Goal: Task Accomplishment & Management: Manage account settings

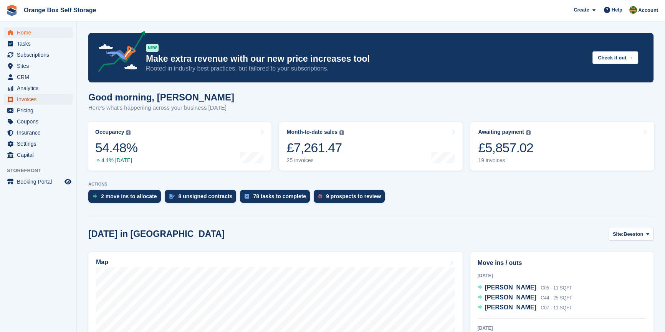
click at [35, 104] on span "Invoices" at bounding box center [40, 99] width 46 height 11
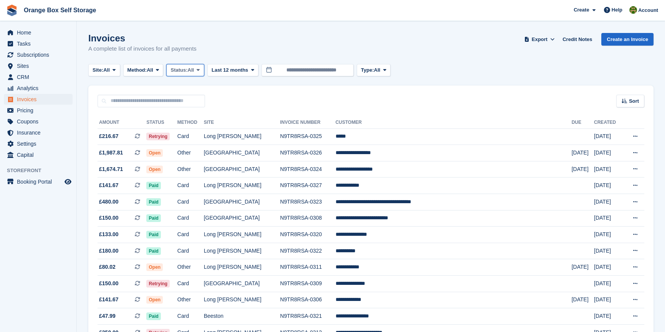
click at [190, 75] on button "Status: All" at bounding box center [185, 70] width 38 height 13
click at [192, 130] on link "Open" at bounding box center [203, 130] width 67 height 14
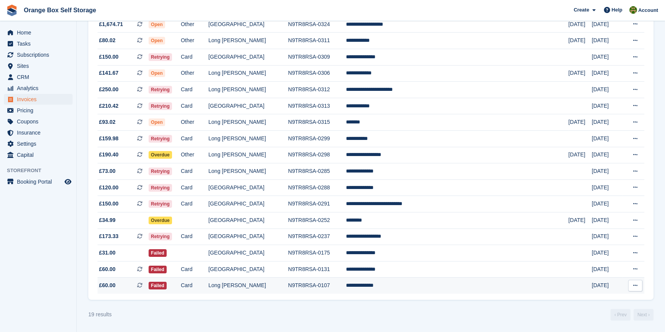
scroll to position [149, 0]
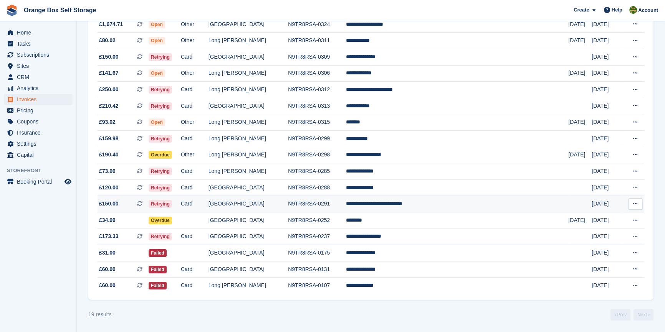
click at [208, 202] on td "Card" at bounding box center [195, 204] width 28 height 17
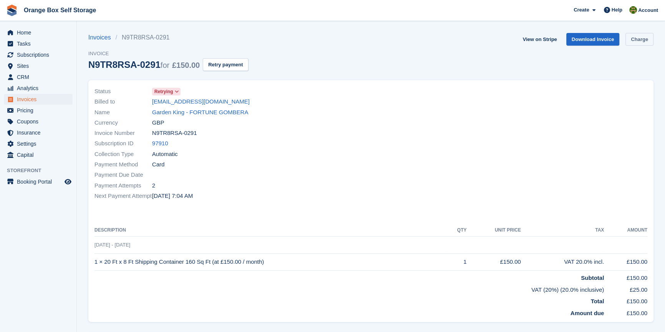
click at [649, 36] on link "Charge" at bounding box center [639, 39] width 28 height 13
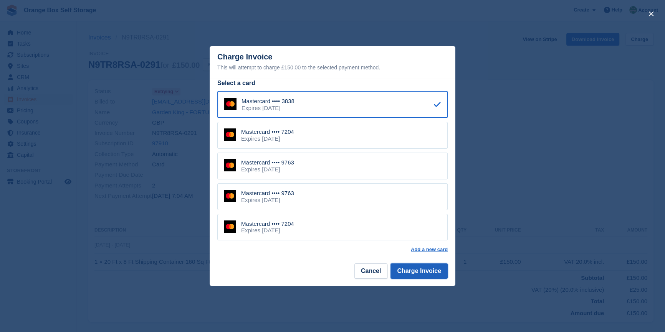
click at [427, 270] on button "Charge Invoice" at bounding box center [418, 271] width 57 height 15
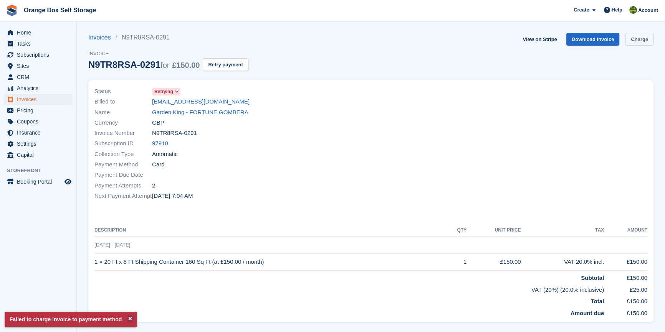
click at [642, 38] on link "Charge" at bounding box center [639, 39] width 28 height 13
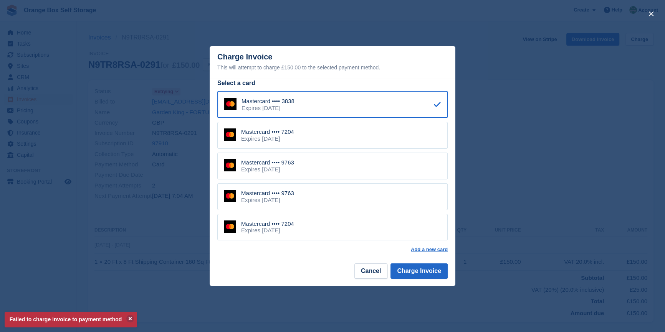
click at [297, 140] on div "Mastercard •••• 7204 Expires April 2030" at bounding box center [332, 135] width 230 height 27
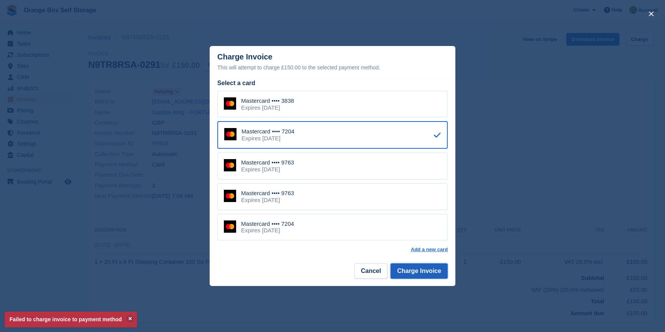
click at [431, 272] on button "Charge Invoice" at bounding box center [418, 271] width 57 height 15
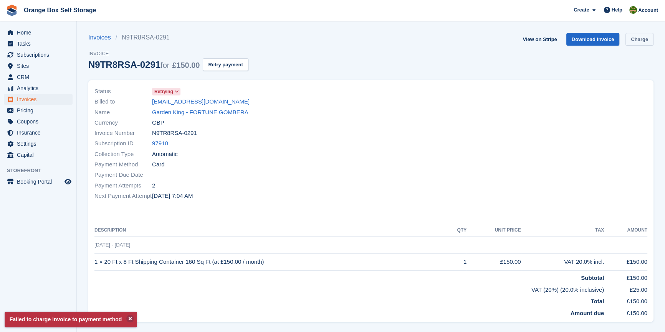
click at [639, 42] on link "Charge" at bounding box center [639, 39] width 28 height 13
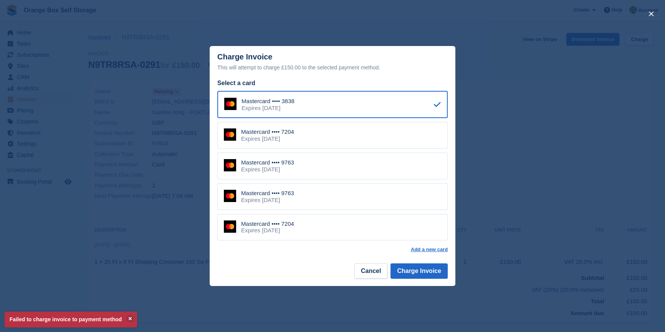
click at [348, 174] on div "Mastercard •••• 9763 Expires November 2029" at bounding box center [332, 166] width 230 height 27
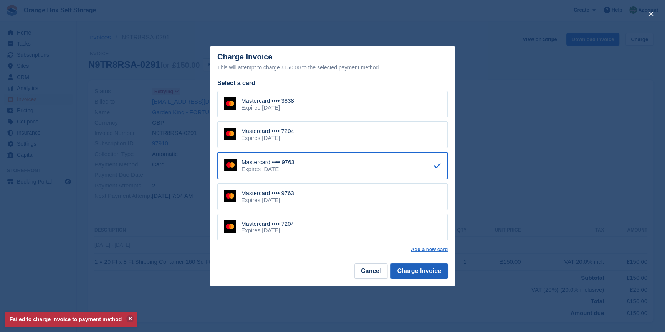
click at [420, 266] on button "Charge Invoice" at bounding box center [418, 271] width 57 height 15
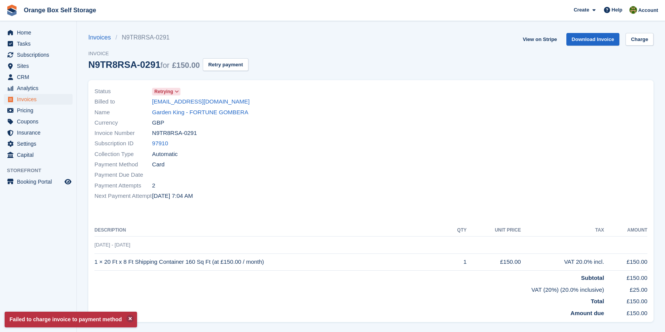
click at [312, 180] on div "Payment Attempts 2" at bounding box center [230, 185] width 272 height 10
click at [311, 178] on div "Payment Due Date" at bounding box center [230, 175] width 272 height 10
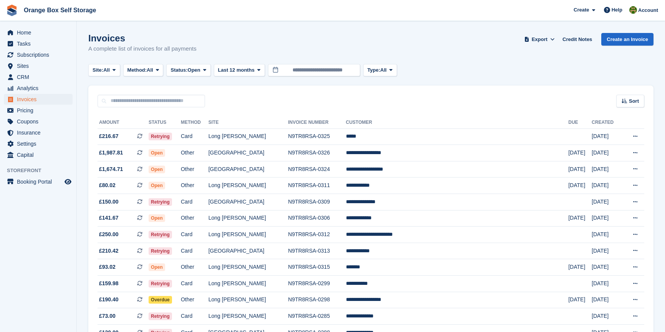
scroll to position [149, 0]
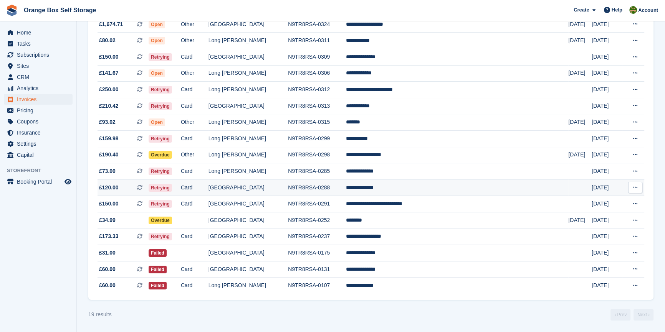
click at [208, 190] on td "Card" at bounding box center [195, 188] width 28 height 17
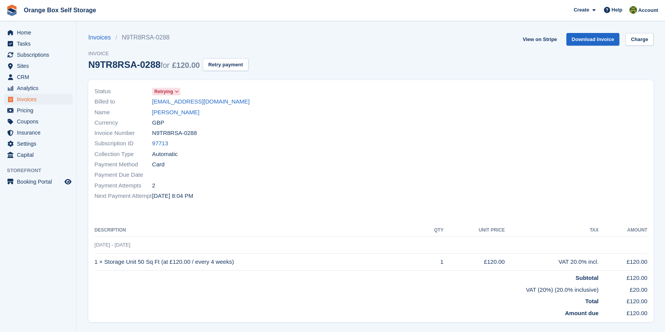
click at [653, 35] on section "Invoices N9TR8RSA-0288 Invoice N9TR8RSA-0288 for £120.00 Retry payment View on …" at bounding box center [371, 210] width 588 height 420
click at [651, 38] on link "Charge" at bounding box center [639, 39] width 28 height 13
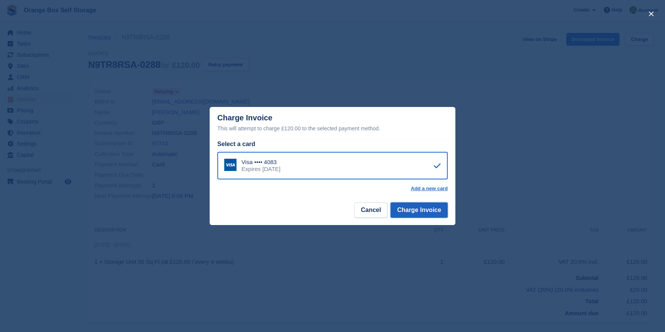
click at [429, 215] on button "Charge Invoice" at bounding box center [418, 210] width 57 height 15
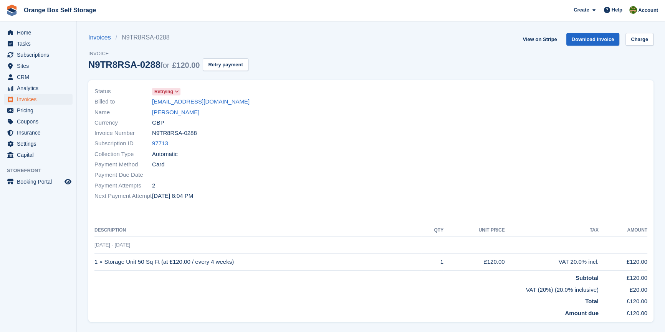
click at [493, 155] on div at bounding box center [511, 144] width 281 height 124
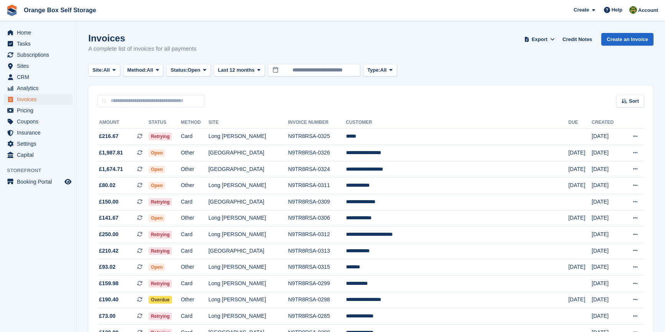
scroll to position [149, 0]
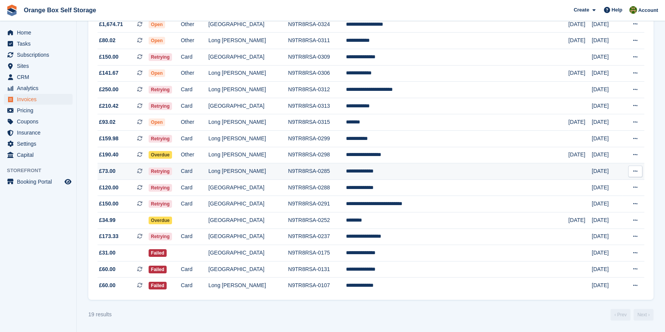
click at [327, 172] on td "N9TR8RSA-0285" at bounding box center [317, 172] width 58 height 17
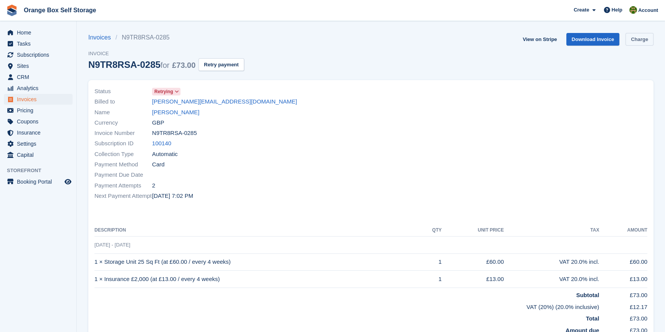
click at [629, 41] on link "Charge" at bounding box center [639, 39] width 28 height 13
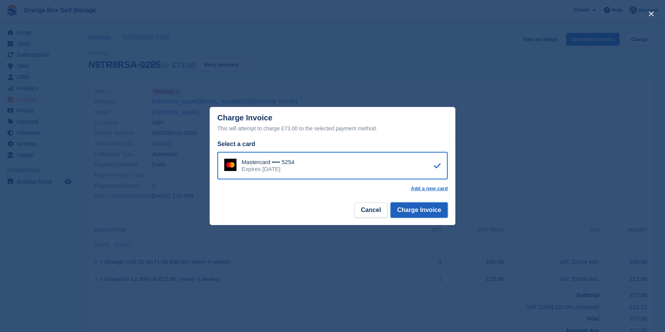
click at [423, 205] on button "Charge Invoice" at bounding box center [418, 210] width 57 height 15
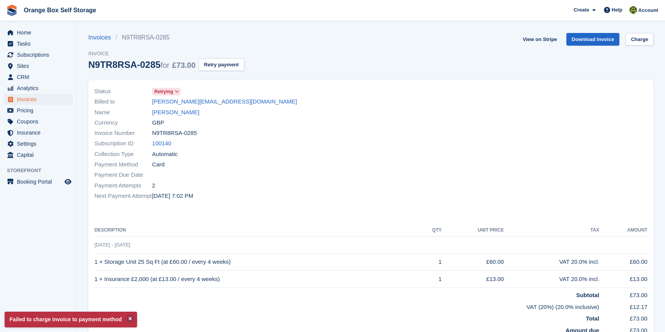
click at [288, 208] on div "Status Retrying Billed to mitch.kerry06@outlook.com Name Mitchell Kerry Currenc…" at bounding box center [370, 210] width 565 height 260
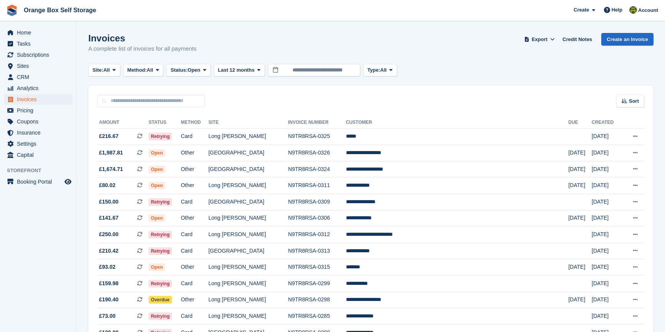
scroll to position [149, 0]
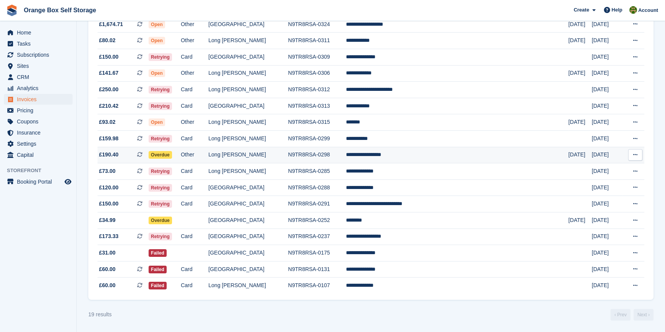
click at [251, 157] on td "Long [PERSON_NAME]" at bounding box center [248, 155] width 80 height 17
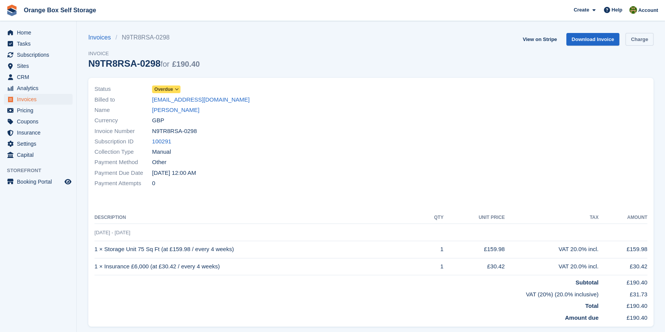
click at [650, 39] on link "Charge" at bounding box center [639, 39] width 28 height 13
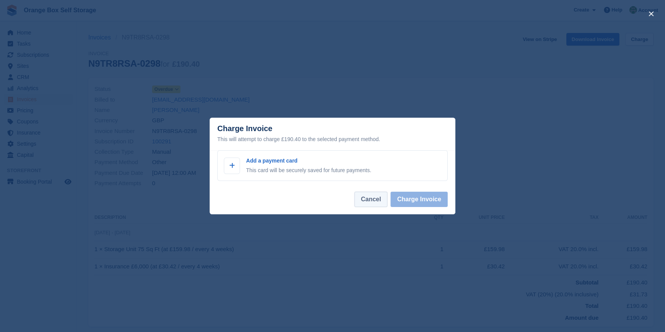
click at [364, 196] on button "Cancel" at bounding box center [370, 199] width 33 height 15
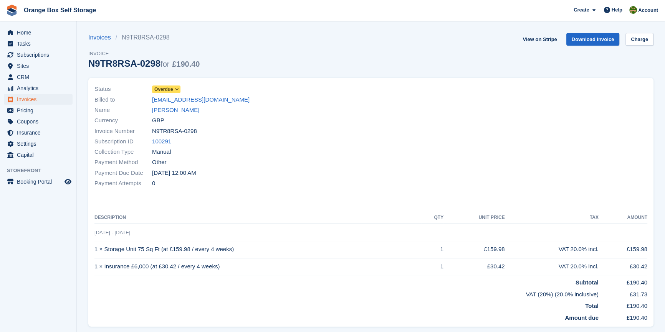
click at [353, 190] on div "Status Overdue Billed to oaechakraborty@hotmail.com Name Olivia Chakraborty Cur…" at bounding box center [230, 136] width 281 height 114
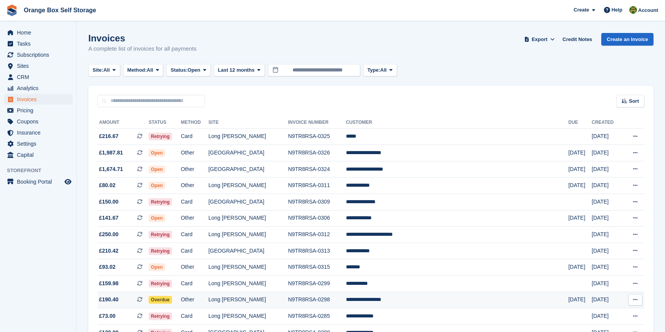
scroll to position [149, 0]
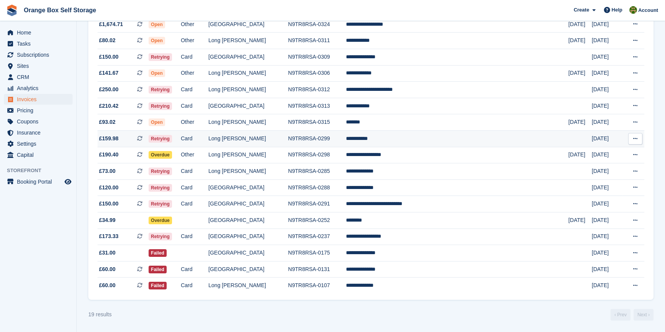
click at [208, 133] on td "Card" at bounding box center [195, 139] width 28 height 17
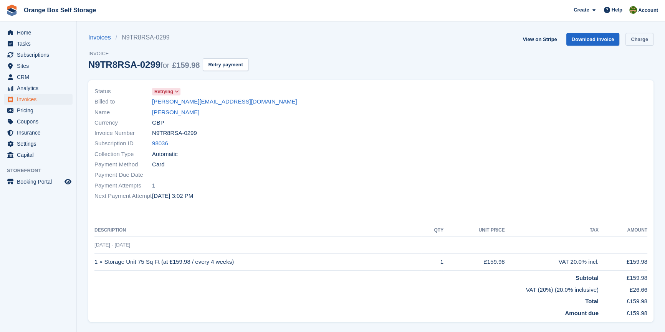
click at [635, 42] on link "Charge" at bounding box center [639, 39] width 28 height 13
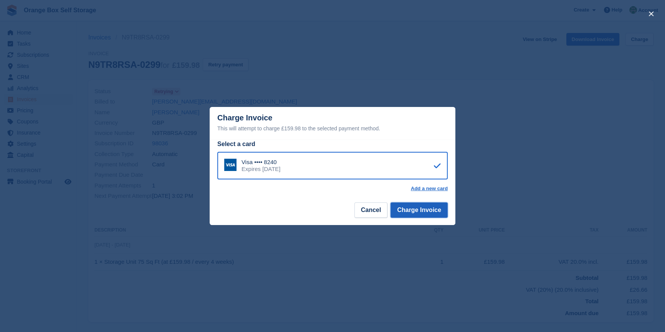
click at [426, 210] on button "Charge Invoice" at bounding box center [418, 210] width 57 height 15
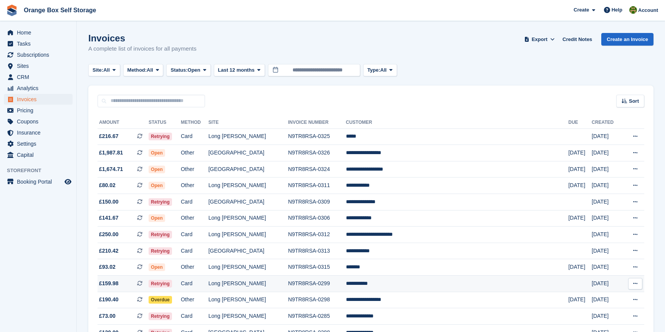
scroll to position [149, 0]
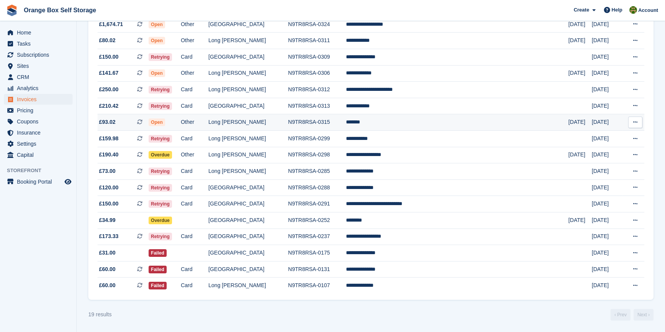
click at [261, 122] on td "Long [PERSON_NAME]" at bounding box center [248, 122] width 80 height 17
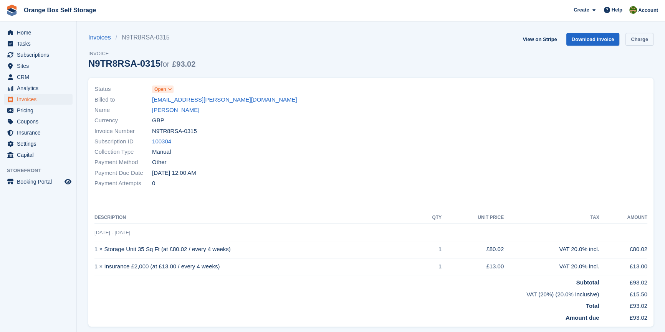
click at [643, 41] on link "Charge" at bounding box center [639, 39] width 28 height 13
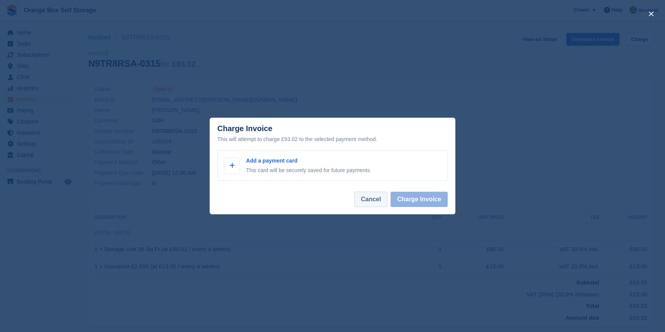
click at [361, 200] on button "Cancel" at bounding box center [370, 199] width 33 height 15
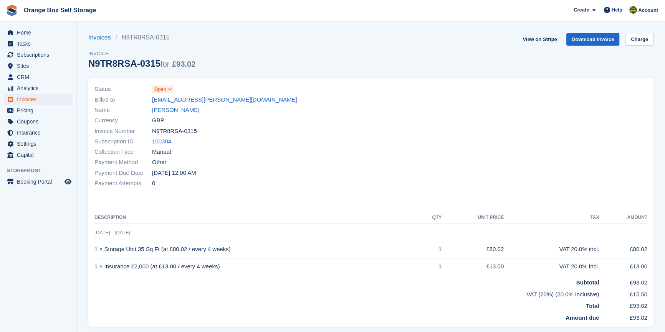
click at [297, 192] on div "Status Open Billed to geoffandjo.howe@btinternet.com Name Jo Howe Currency GBP …" at bounding box center [230, 136] width 281 height 114
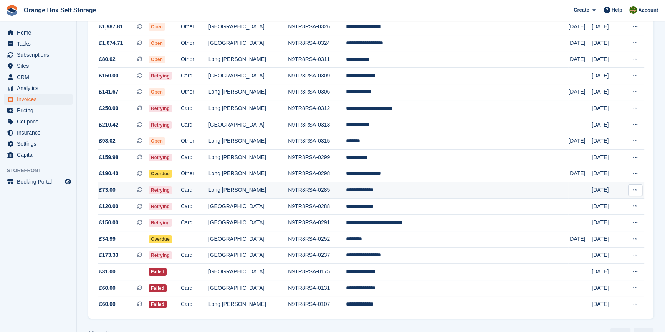
scroll to position [114, 0]
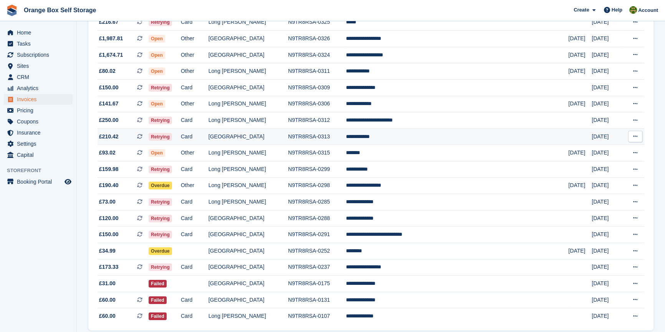
click at [266, 137] on td "[GEOGRAPHIC_DATA]" at bounding box center [248, 137] width 80 height 17
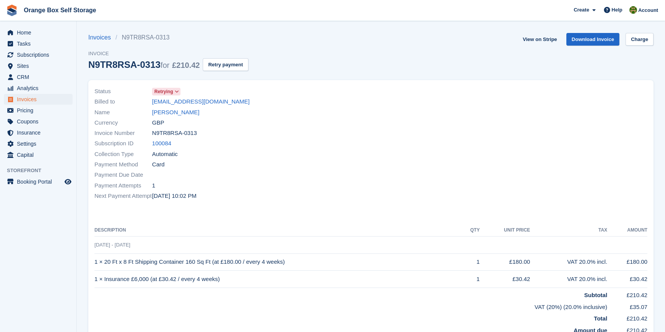
click at [630, 46] on div "View on Stripe Download Invoice Charge" at bounding box center [586, 41] width 134 height 16
click at [635, 42] on link "Charge" at bounding box center [639, 39] width 28 height 13
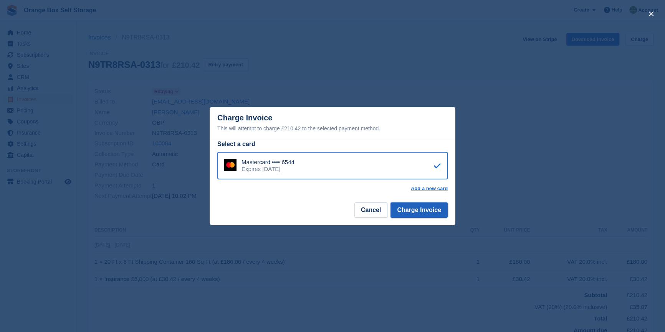
click at [412, 211] on button "Charge Invoice" at bounding box center [418, 210] width 57 height 15
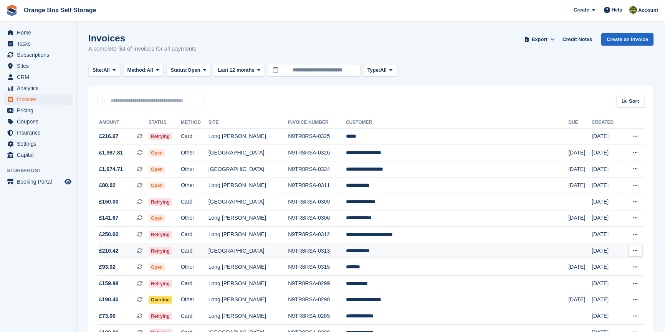
scroll to position [114, 0]
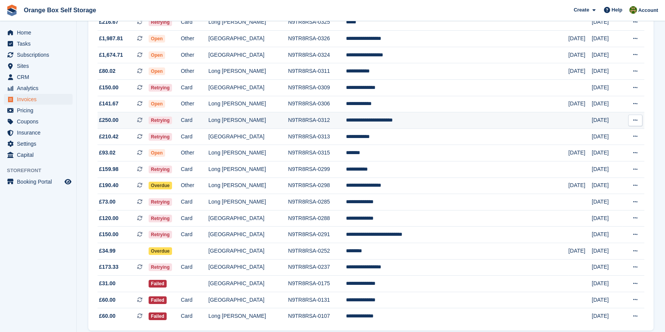
click at [208, 125] on td "Card" at bounding box center [195, 120] width 28 height 17
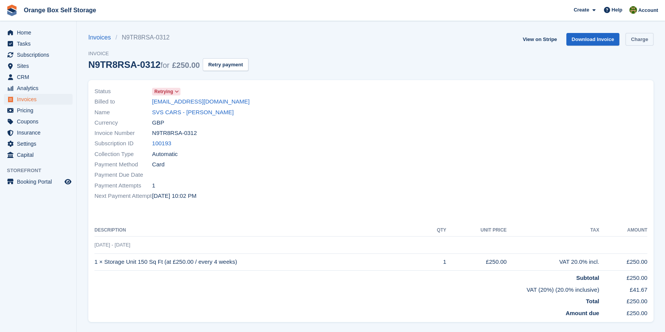
click at [637, 40] on link "Charge" at bounding box center [639, 39] width 28 height 13
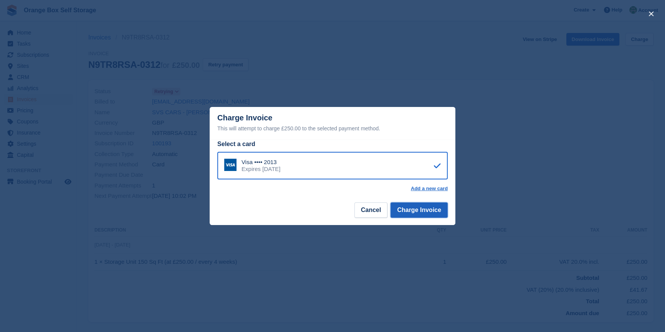
click at [430, 214] on button "Charge Invoice" at bounding box center [418, 210] width 57 height 15
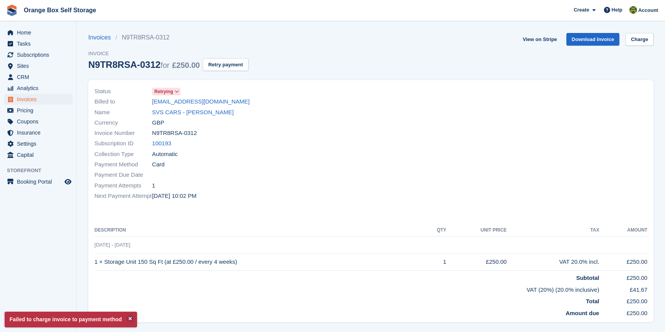
click at [318, 204] on div "Status Retrying Billed to sales@svscars.com Name SVS CARS - Adam Saunders Curre…" at bounding box center [230, 144] width 281 height 124
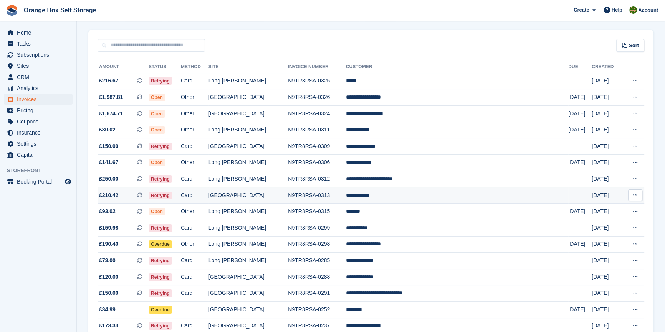
scroll to position [45, 0]
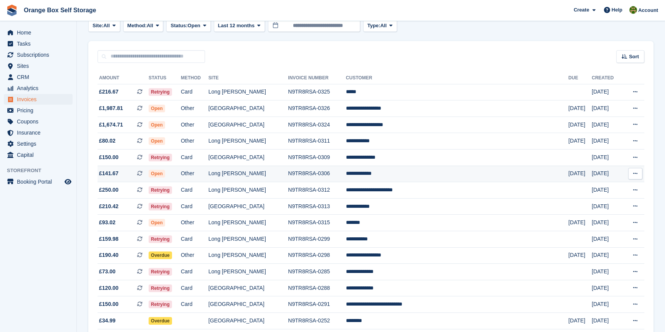
click at [288, 170] on td "Long [PERSON_NAME]" at bounding box center [248, 174] width 80 height 17
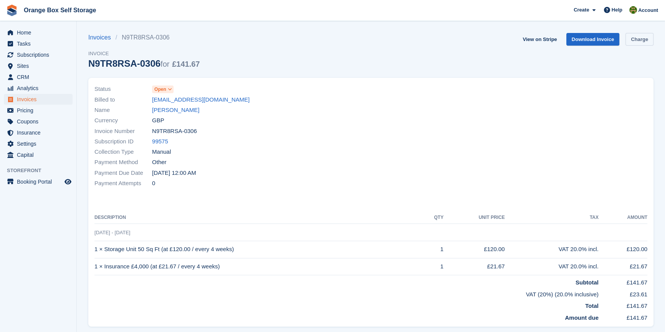
click at [628, 40] on link "Charge" at bounding box center [639, 39] width 28 height 13
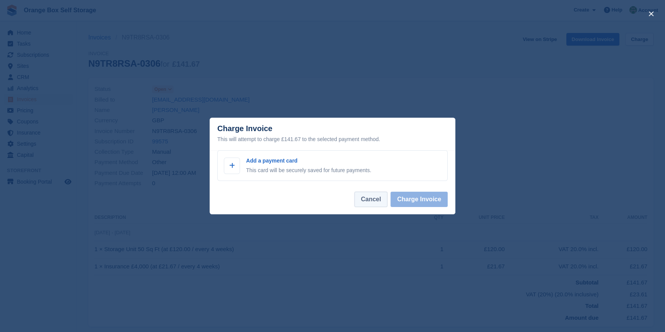
click at [379, 200] on button "Cancel" at bounding box center [370, 199] width 33 height 15
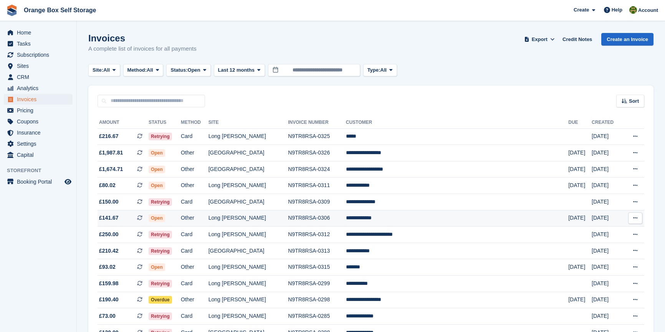
scroll to position [45, 0]
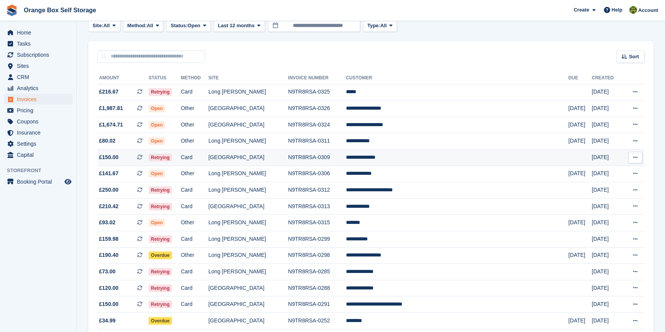
click at [208, 161] on td "Card" at bounding box center [195, 158] width 28 height 17
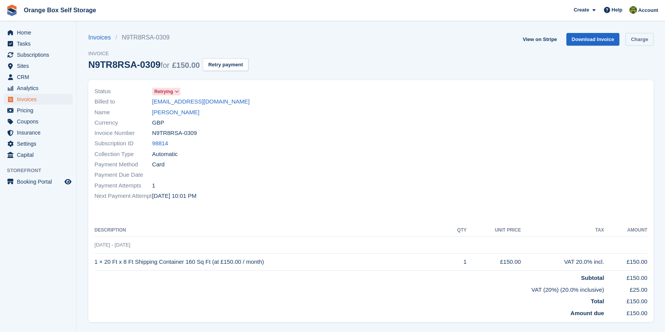
click at [632, 41] on link "Charge" at bounding box center [639, 39] width 28 height 13
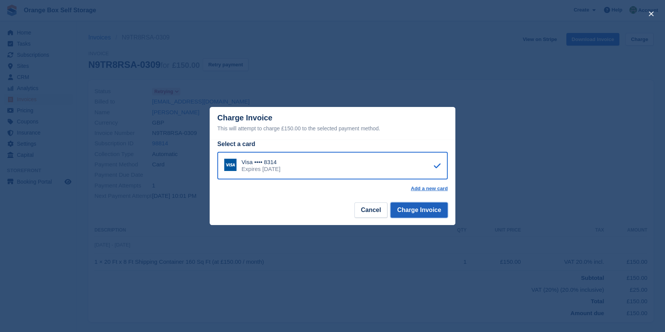
click at [425, 211] on button "Charge Invoice" at bounding box center [418, 210] width 57 height 15
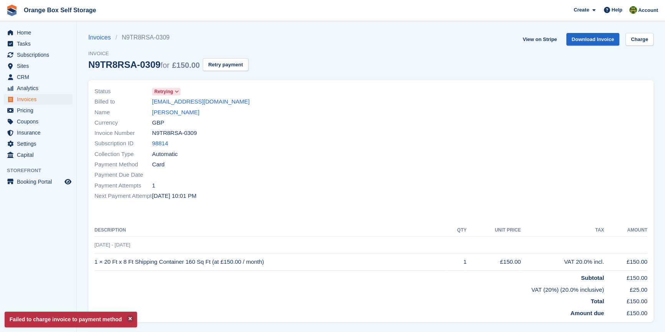
click at [391, 192] on div at bounding box center [511, 144] width 281 height 124
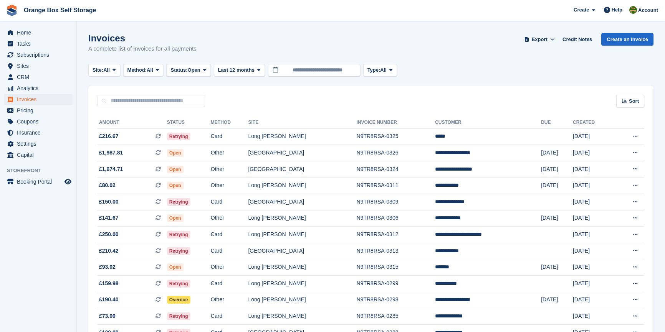
scroll to position [45, 0]
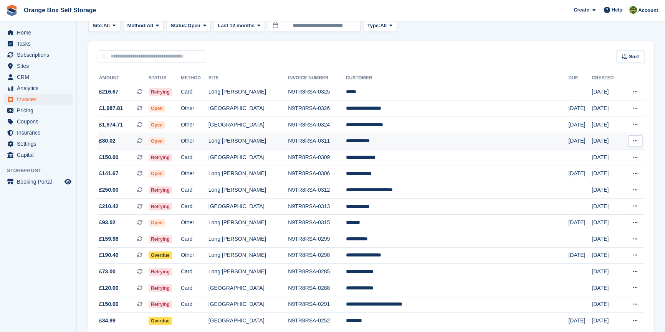
click at [208, 139] on td "Other" at bounding box center [195, 141] width 28 height 17
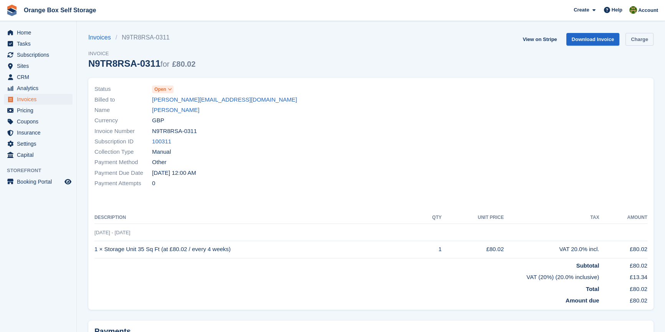
click at [637, 36] on link "Charge" at bounding box center [639, 39] width 28 height 13
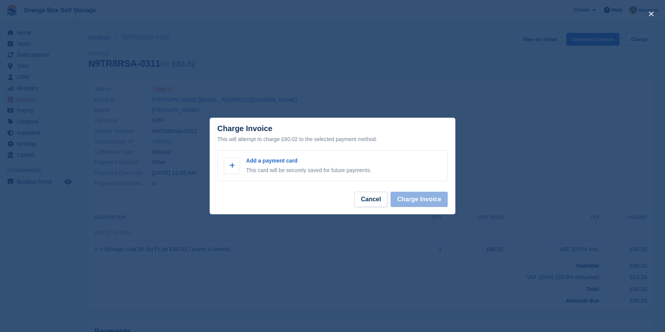
click at [376, 192] on footer "Cancel Charge Invoice" at bounding box center [333, 202] width 246 height 24
click at [372, 198] on button "Cancel" at bounding box center [370, 199] width 33 height 15
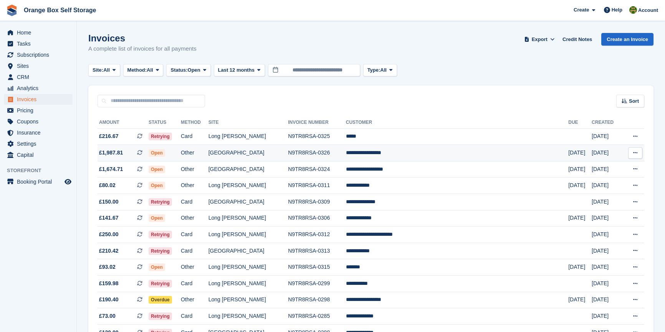
scroll to position [45, 0]
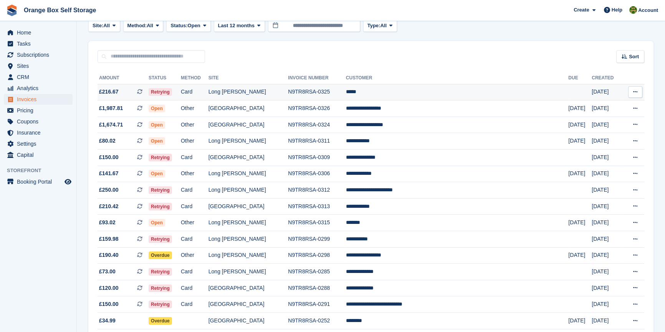
click at [256, 96] on td "Long [PERSON_NAME]" at bounding box center [248, 92] width 80 height 17
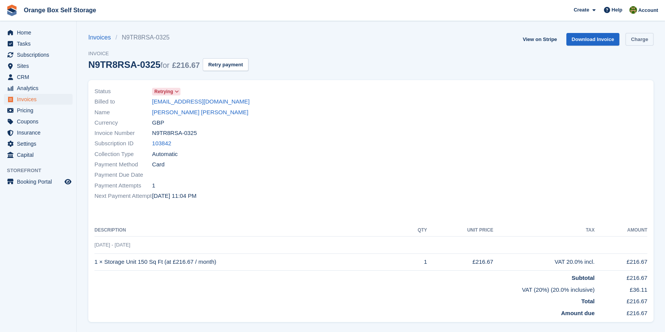
click at [646, 43] on link "Charge" at bounding box center [639, 39] width 28 height 13
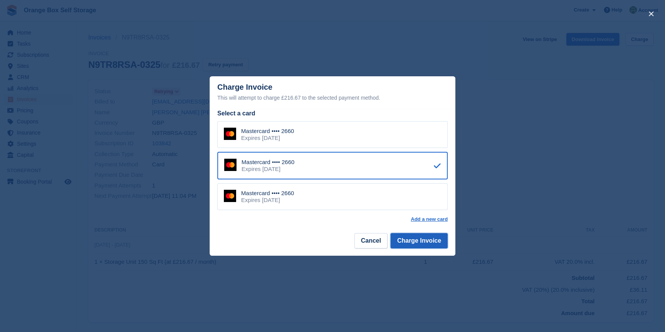
click at [416, 237] on button "Charge Invoice" at bounding box center [418, 240] width 57 height 15
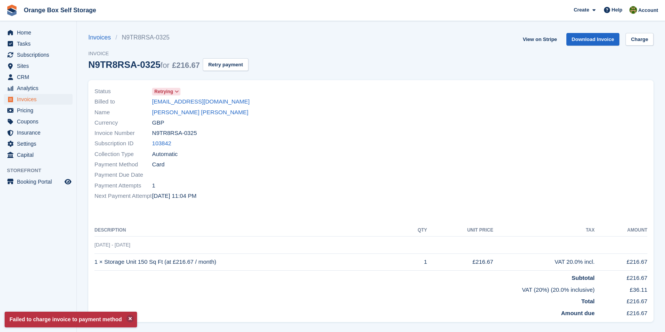
click at [391, 230] on th "Description" at bounding box center [248, 231] width 309 height 12
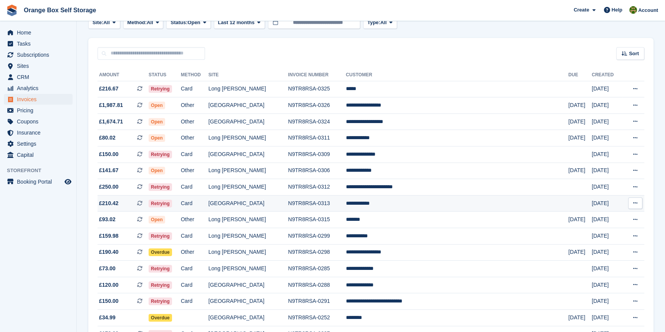
scroll to position [149, 0]
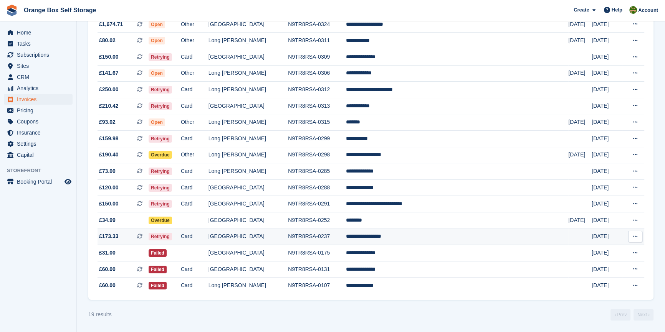
click at [278, 239] on td "[GEOGRAPHIC_DATA]" at bounding box center [248, 237] width 80 height 17
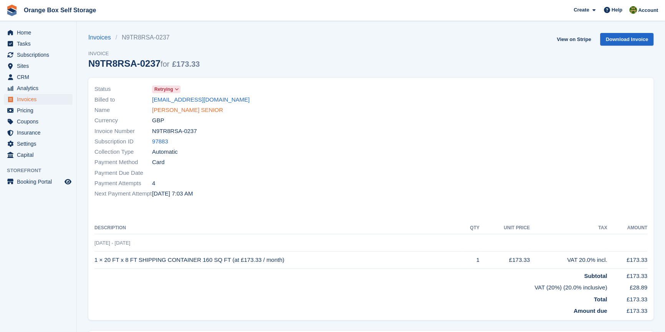
click at [186, 111] on link "[PERSON_NAME] SENIOR" at bounding box center [187, 110] width 71 height 9
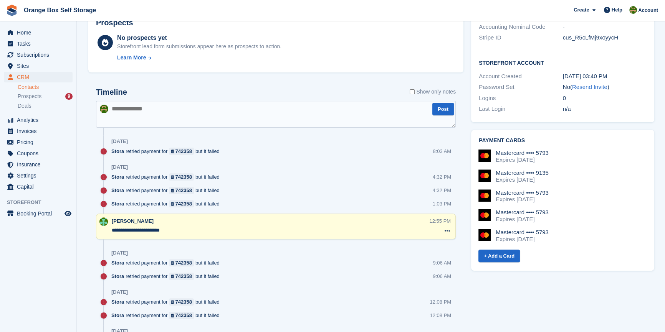
scroll to position [384, 0]
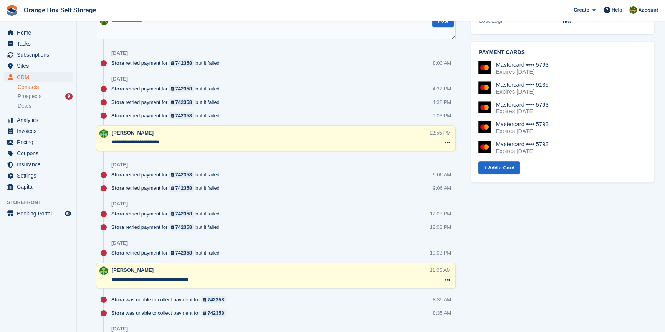
drag, startPoint x: 181, startPoint y: 140, endPoint x: 107, endPoint y: 141, distance: 73.7
click at [107, 141] on div "**********" at bounding box center [276, 139] width 360 height 26
click at [187, 144] on textarea "**********" at bounding box center [270, 143] width 317 height 8
click at [56, 242] on aside "Home Tasks Subscriptions Subscriptions Subscriptions Contracts Price increases …" at bounding box center [38, 168] width 76 height 294
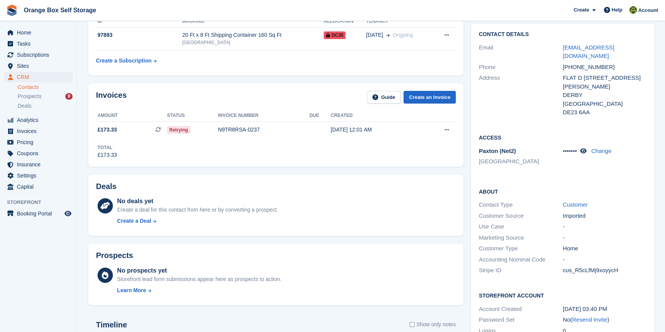
scroll to position [0, 0]
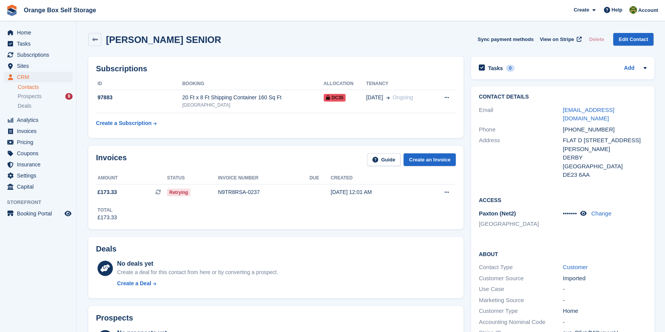
click at [284, 210] on div "Total £173.33" at bounding box center [276, 211] width 360 height 21
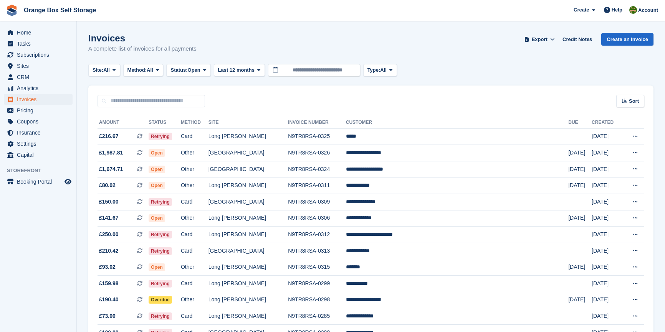
scroll to position [149, 0]
